Goal: Find specific page/section: Find specific page/section

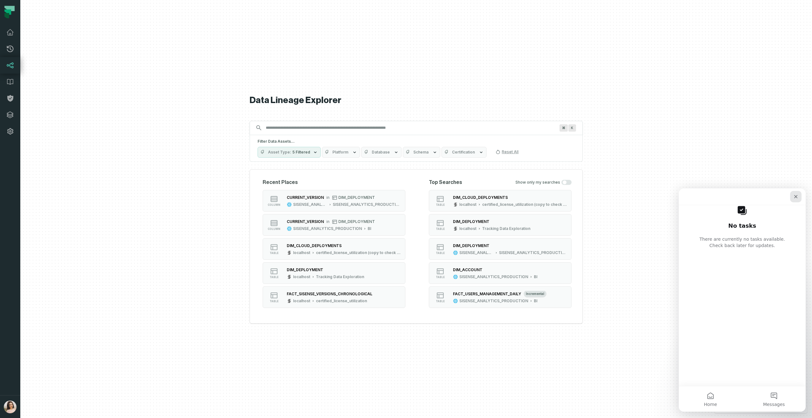
click at [795, 196] on icon "Close" at bounding box center [795, 196] width 3 height 3
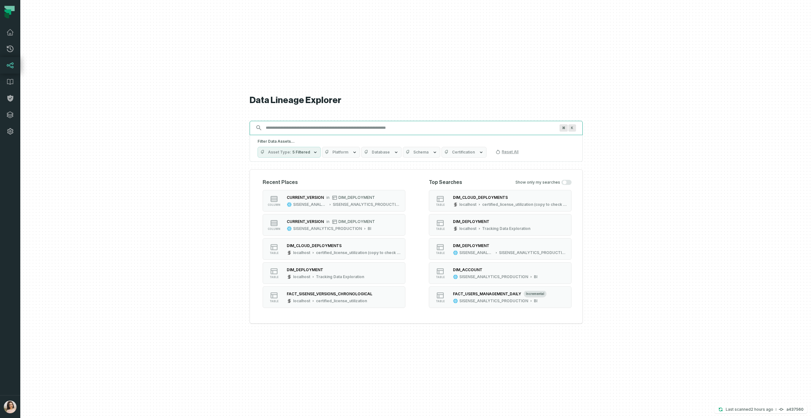
click at [382, 128] on input "Discovery Provider cmdk menu" at bounding box center [410, 128] width 297 height 10
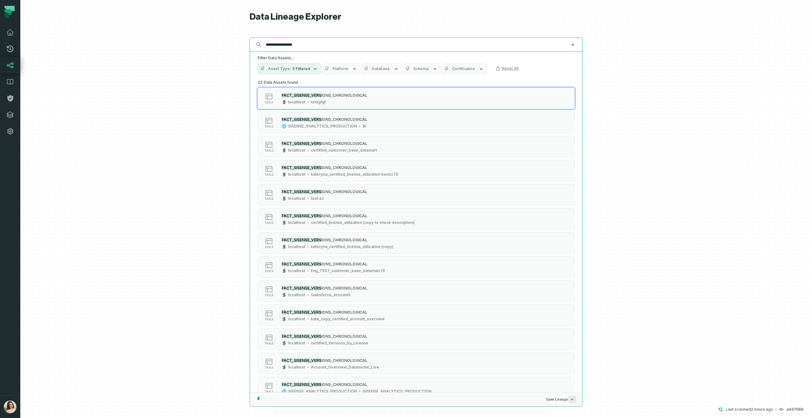
type input "**********"
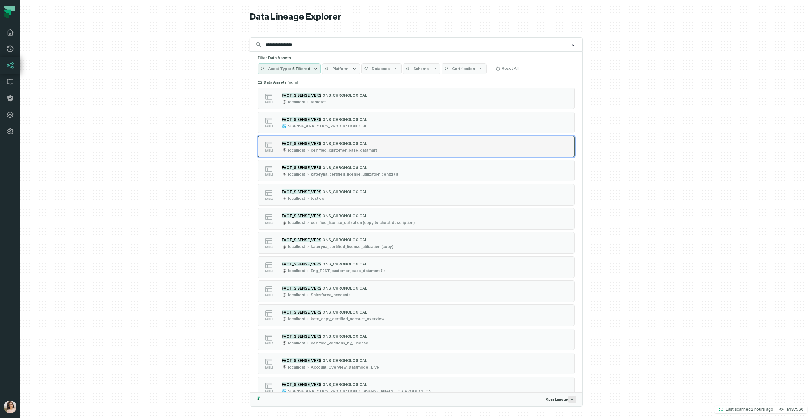
click at [346, 140] on div "FACT_SISENSE_VERS IONS_CHRONOLOGICAL" at bounding box center [329, 143] width 95 height 6
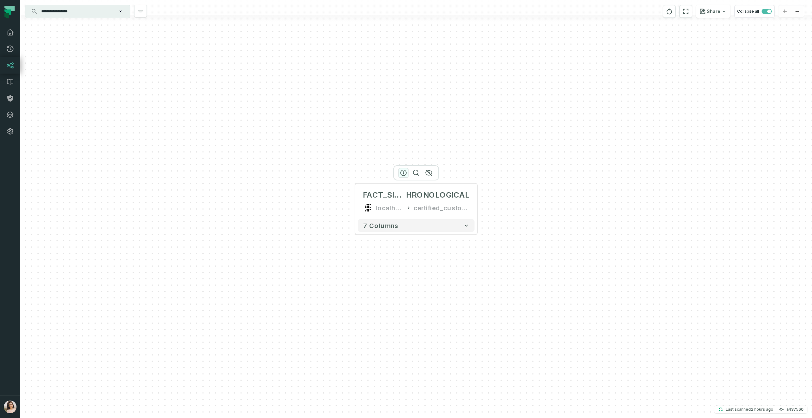
click at [405, 172] on icon "button" at bounding box center [403, 173] width 8 height 8
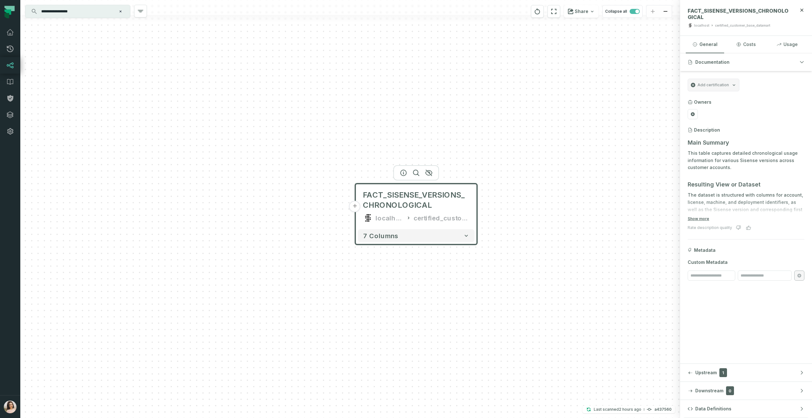
click at [704, 391] on span "Downstream" at bounding box center [709, 390] width 28 height 6
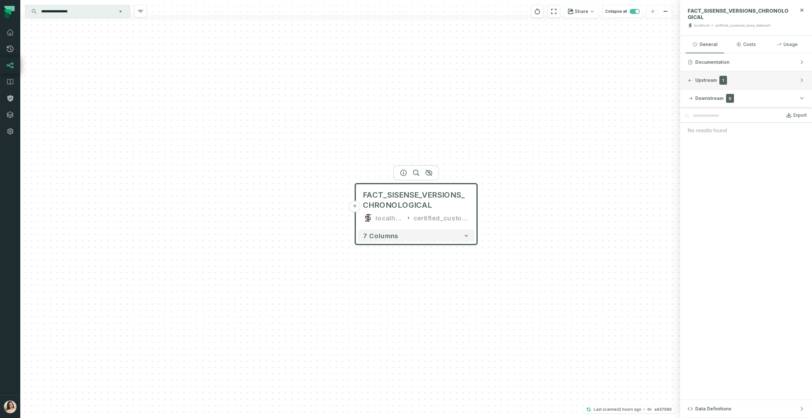
click at [708, 84] on button "Upstream 1" at bounding box center [746, 80] width 132 height 18
click at [705, 388] on span "Downstream" at bounding box center [709, 390] width 28 height 6
